Goal: Task Accomplishment & Management: Use online tool/utility

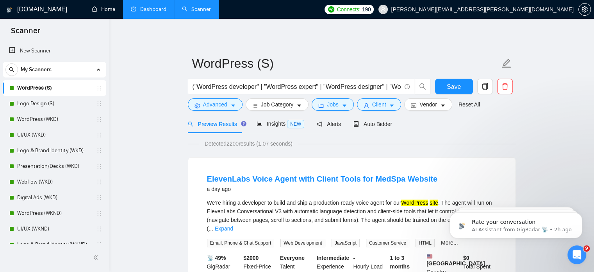
scroll to position [1, 0]
click at [152, 9] on link "Dashboard" at bounding box center [149, 9] width 36 height 7
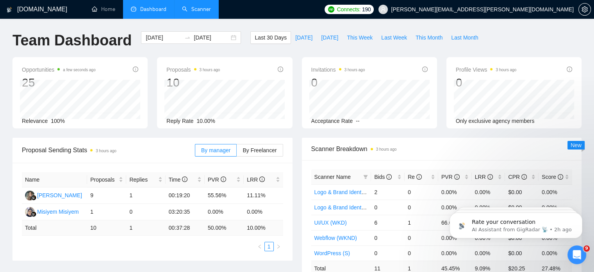
click at [202, 7] on link "Scanner" at bounding box center [196, 9] width 29 height 7
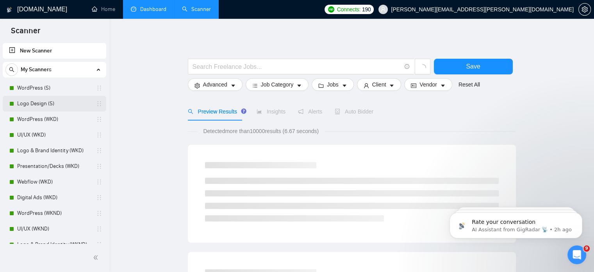
click at [45, 106] on link "Logo Design (S)" at bounding box center [54, 104] width 74 height 16
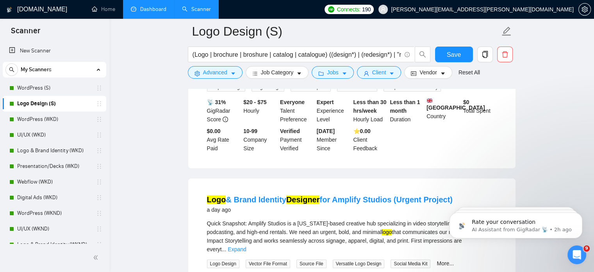
scroll to position [199, 0]
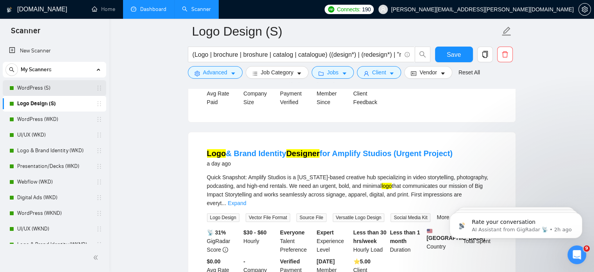
click at [25, 91] on link "WordPress (S)" at bounding box center [54, 88] width 74 height 16
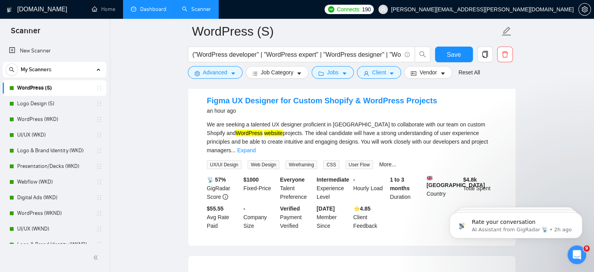
scroll to position [84, 0]
click at [148, 7] on link "Dashboard" at bounding box center [149, 9] width 36 height 7
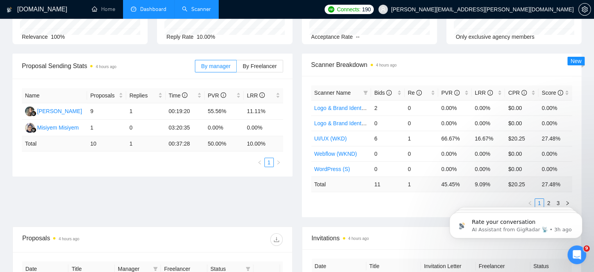
type input "[DATE]"
